Goal: Task Accomplishment & Management: Use online tool/utility

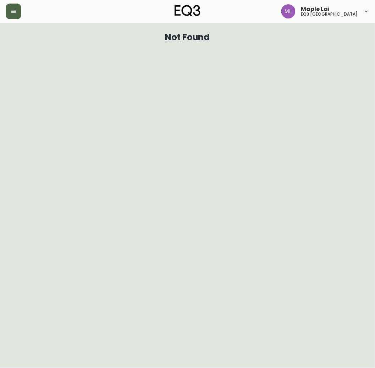
click at [15, 11] on icon "button" at bounding box center [13, 11] width 4 height 3
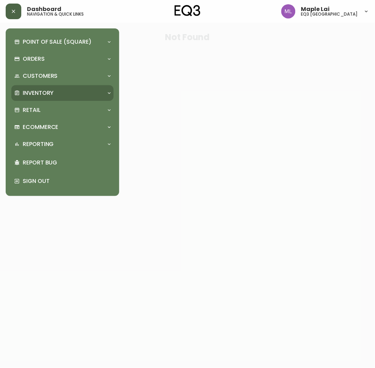
click at [49, 94] on p "Inventory" at bounding box center [38, 93] width 31 height 8
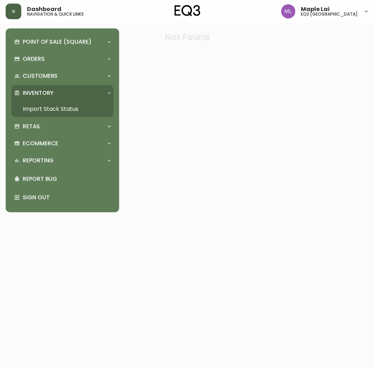
click at [53, 109] on link "Import Stock Status" at bounding box center [62, 109] width 102 height 16
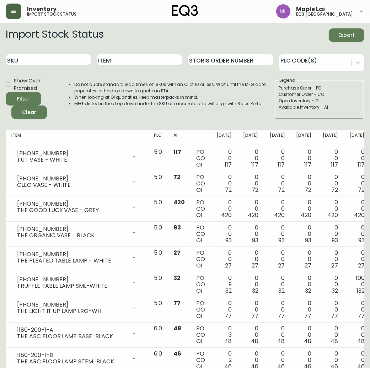
click at [149, 59] on input "Item" at bounding box center [139, 59] width 85 height 11
type input "HALLIE"
click at [6, 92] on button "Filter" at bounding box center [24, 98] width 36 height 13
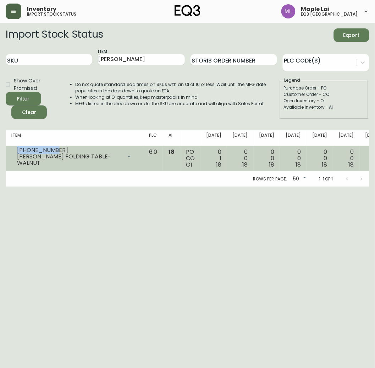
drag, startPoint x: 49, startPoint y: 152, endPoint x: 9, endPoint y: 154, distance: 39.5
click at [9, 154] on td "3020-377-13 HALLIE FOLDING TABLE-WALNUT Opening Balance 19 ( Aug 28, 2025 ) Ava…" at bounding box center [75, 158] width 138 height 25
copy div "3020-377-13"
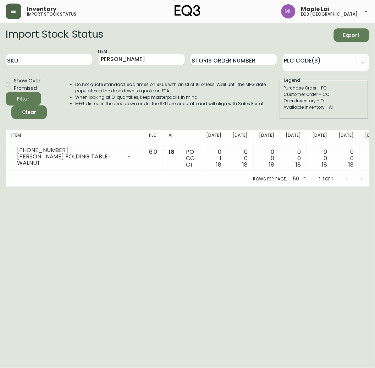
click at [83, 187] on html "Inventory import stock status Maple Lai eq3 vancouver Import Stock Status Expor…" at bounding box center [187, 93] width 375 height 187
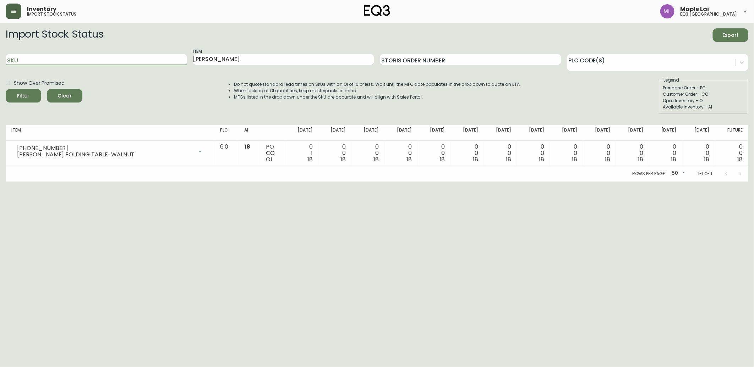
drag, startPoint x: 92, startPoint y: 57, endPoint x: 36, endPoint y: 68, distance: 57.9
click at [36, 68] on div "SKU" at bounding box center [96, 59] width 181 height 23
paste input "3190-250-8"
type input "3190-250-8"
click at [6, 89] on button "Filter" at bounding box center [24, 95] width 36 height 13
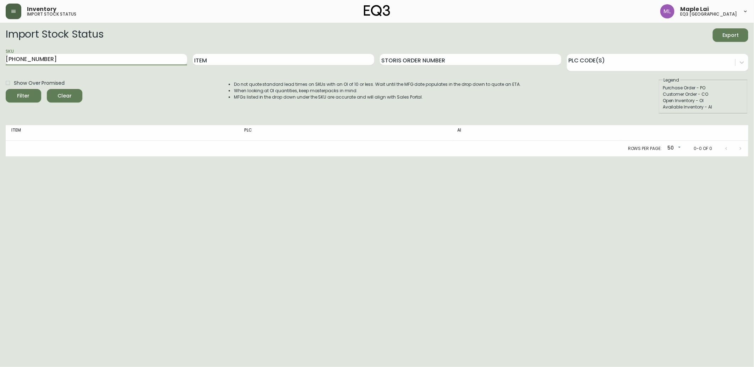
drag, startPoint x: 43, startPoint y: 63, endPoint x: -2, endPoint y: 59, distance: 45.3
click at [0, 59] on html "Inventory import stock status Maple Lai eq3 vancouver Import Stock Status Expor…" at bounding box center [377, 78] width 754 height 157
click at [6, 89] on button "Filter" at bounding box center [24, 95] width 36 height 13
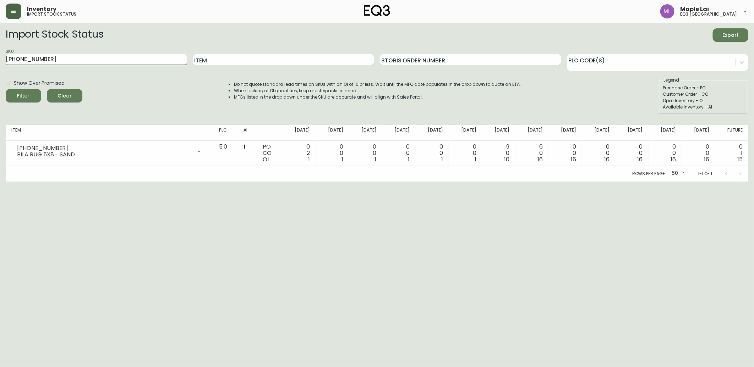
click at [79, 59] on input "3190-250-8" at bounding box center [96, 59] width 181 height 11
click at [6, 89] on button "Filter" at bounding box center [24, 95] width 36 height 13
